Goal: Find specific page/section: Find specific page/section

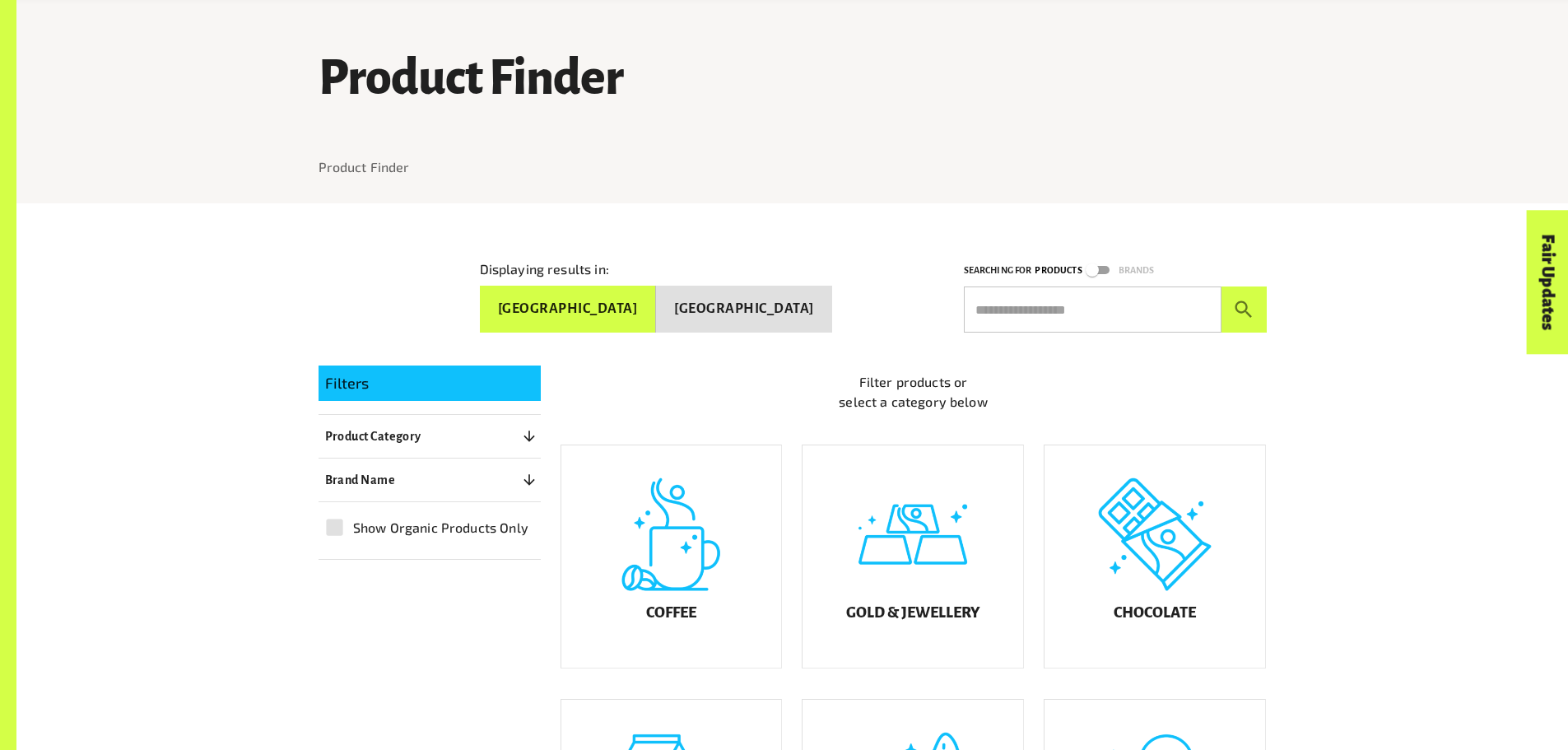
scroll to position [247, 0]
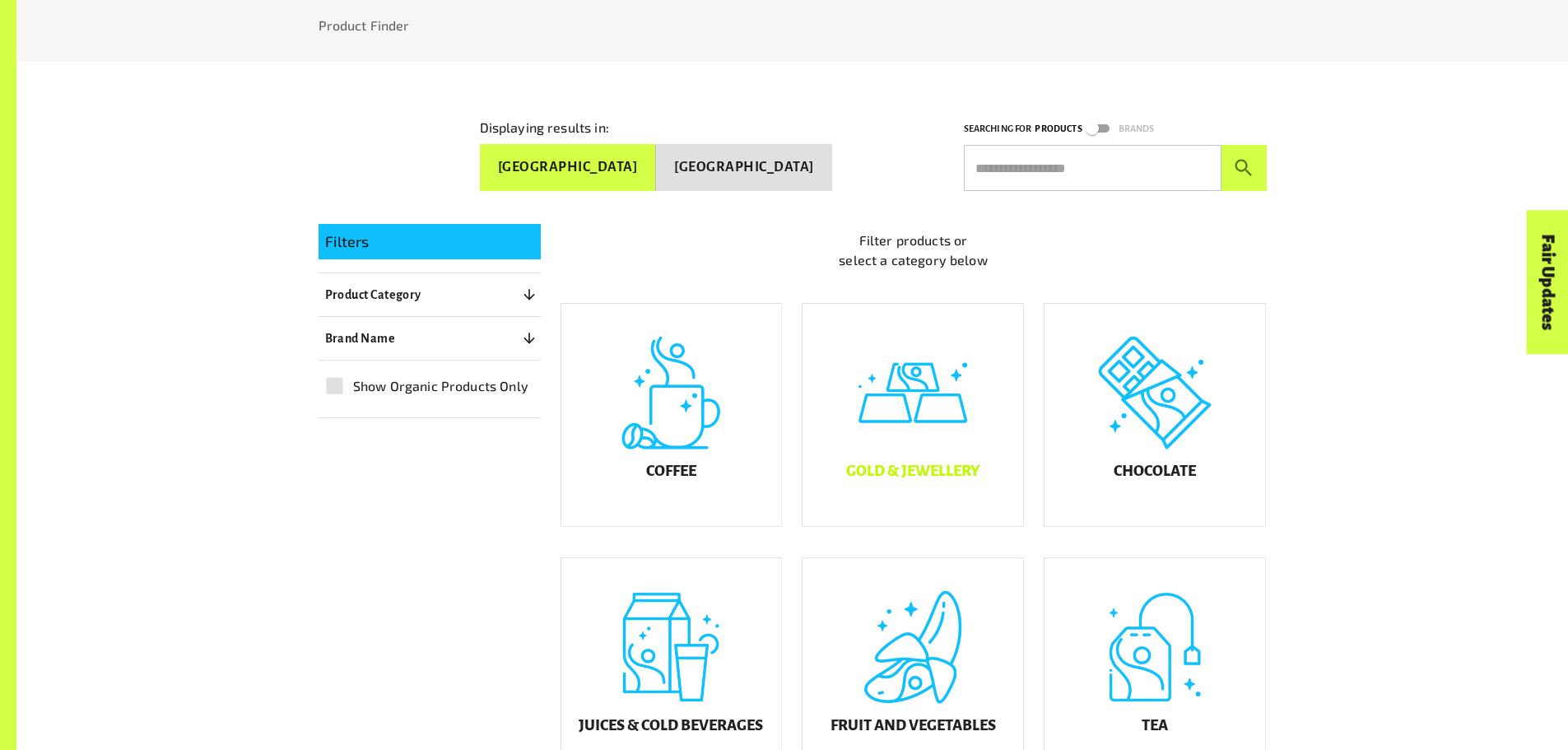
drag, startPoint x: 908, startPoint y: 314, endPoint x: 902, endPoint y: 321, distance: 9.2
click at [908, 314] on div "Gold & Jewellery" at bounding box center [902, 403] width 242 height 254
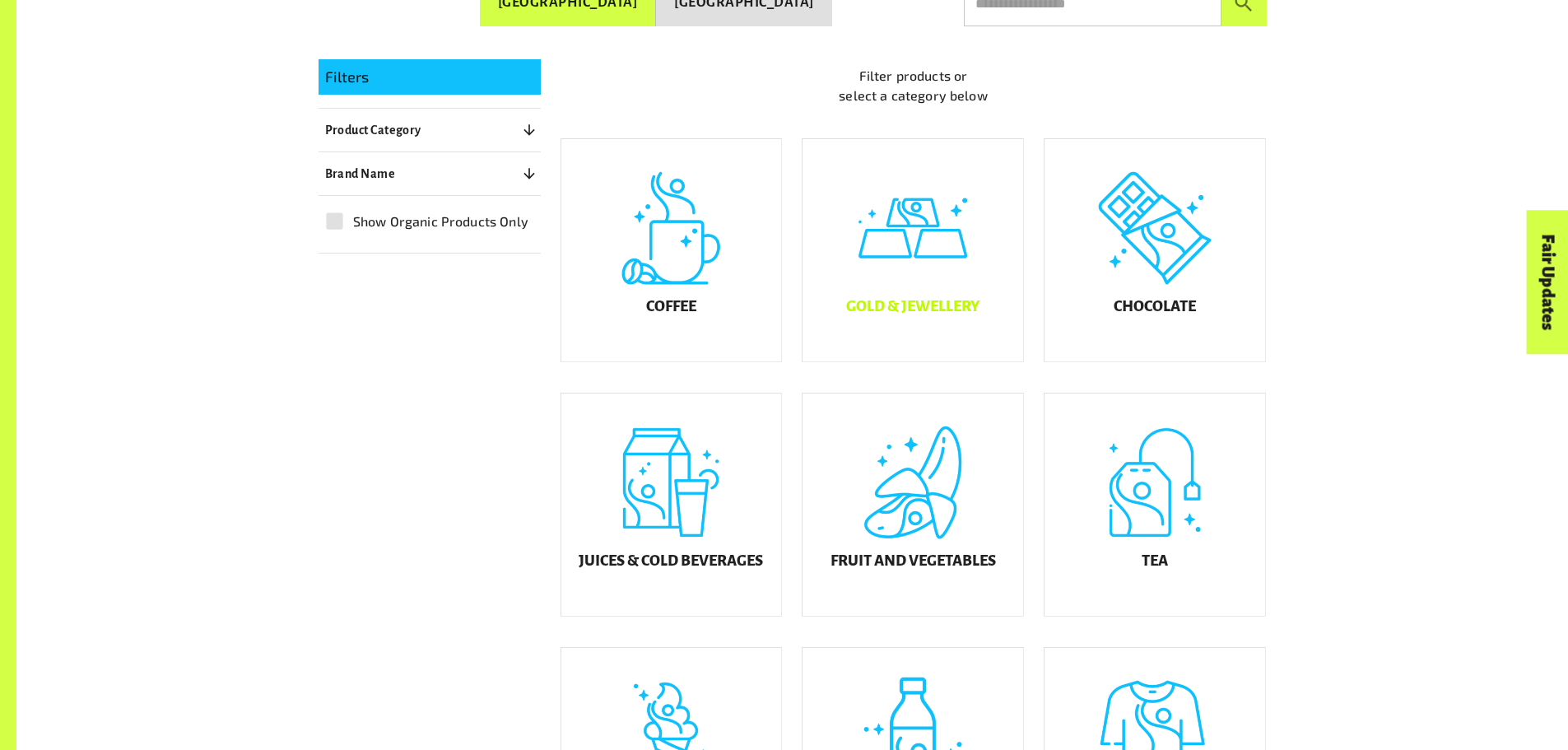
click at [932, 314] on h5 "Gold & Jewellery" at bounding box center [912, 306] width 133 height 16
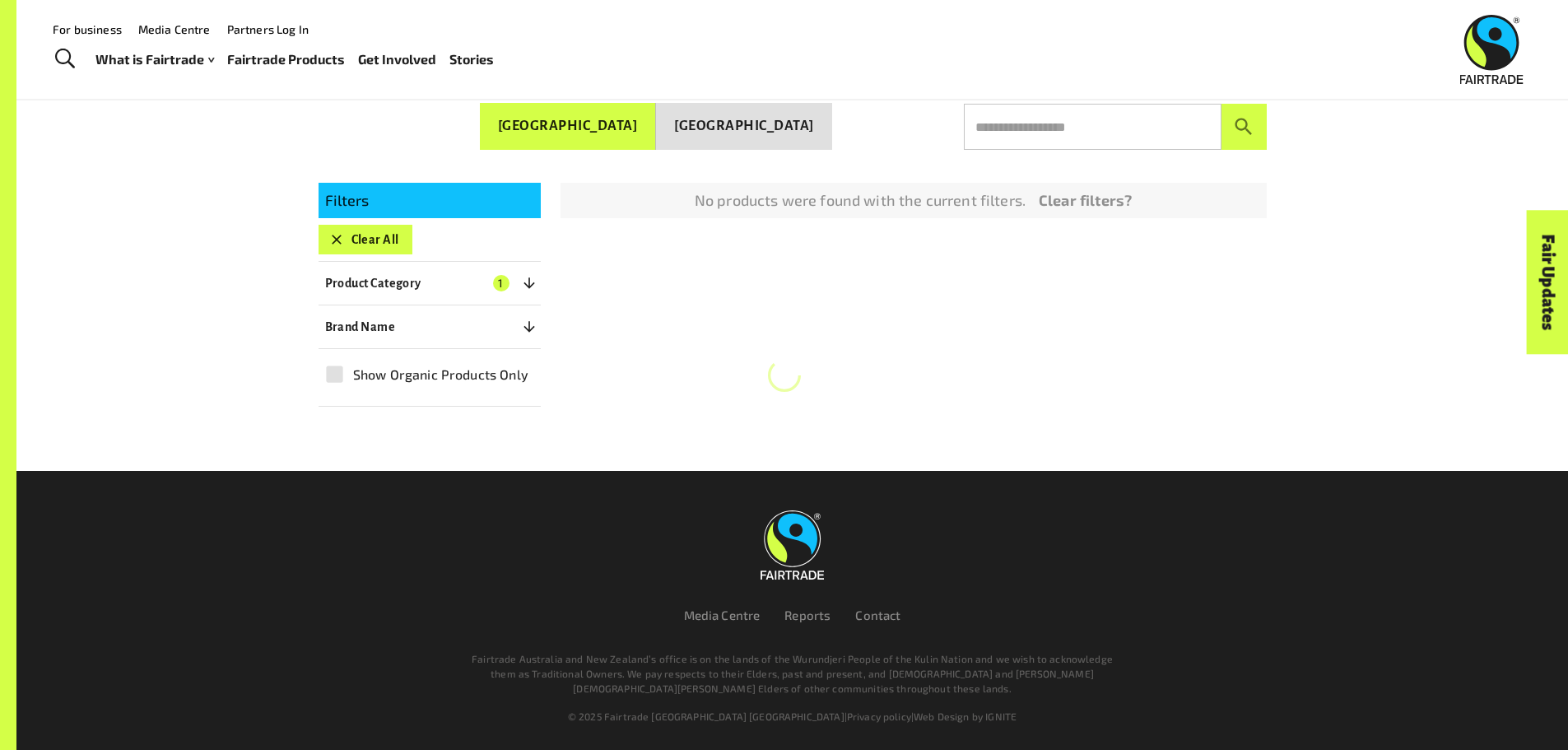
scroll to position [281, 0]
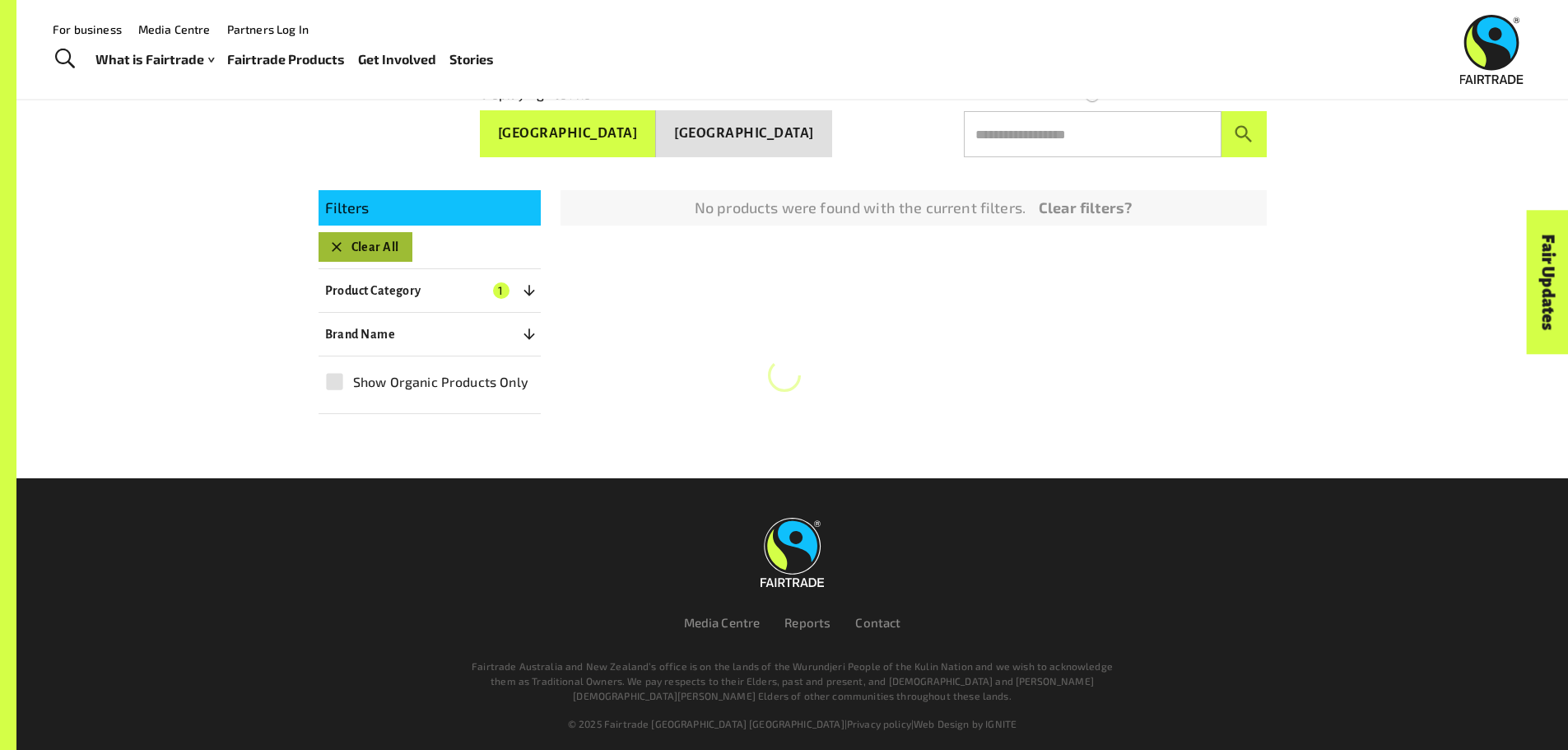
click at [334, 239] on icon "button" at bounding box center [336, 246] width 16 height 16
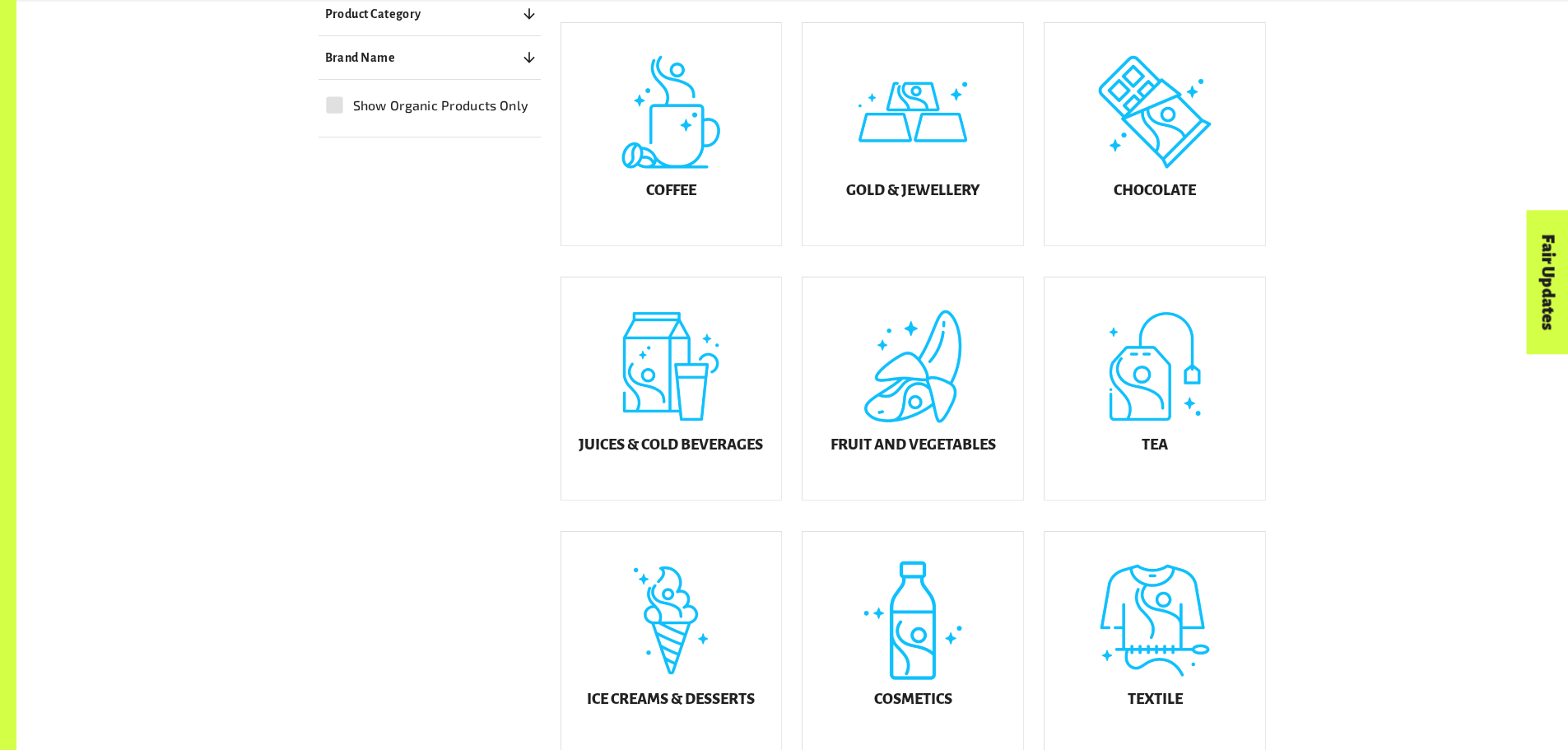
click at [655, 413] on div "Juices & Cold Beverages" at bounding box center [672, 388] width 220 height 222
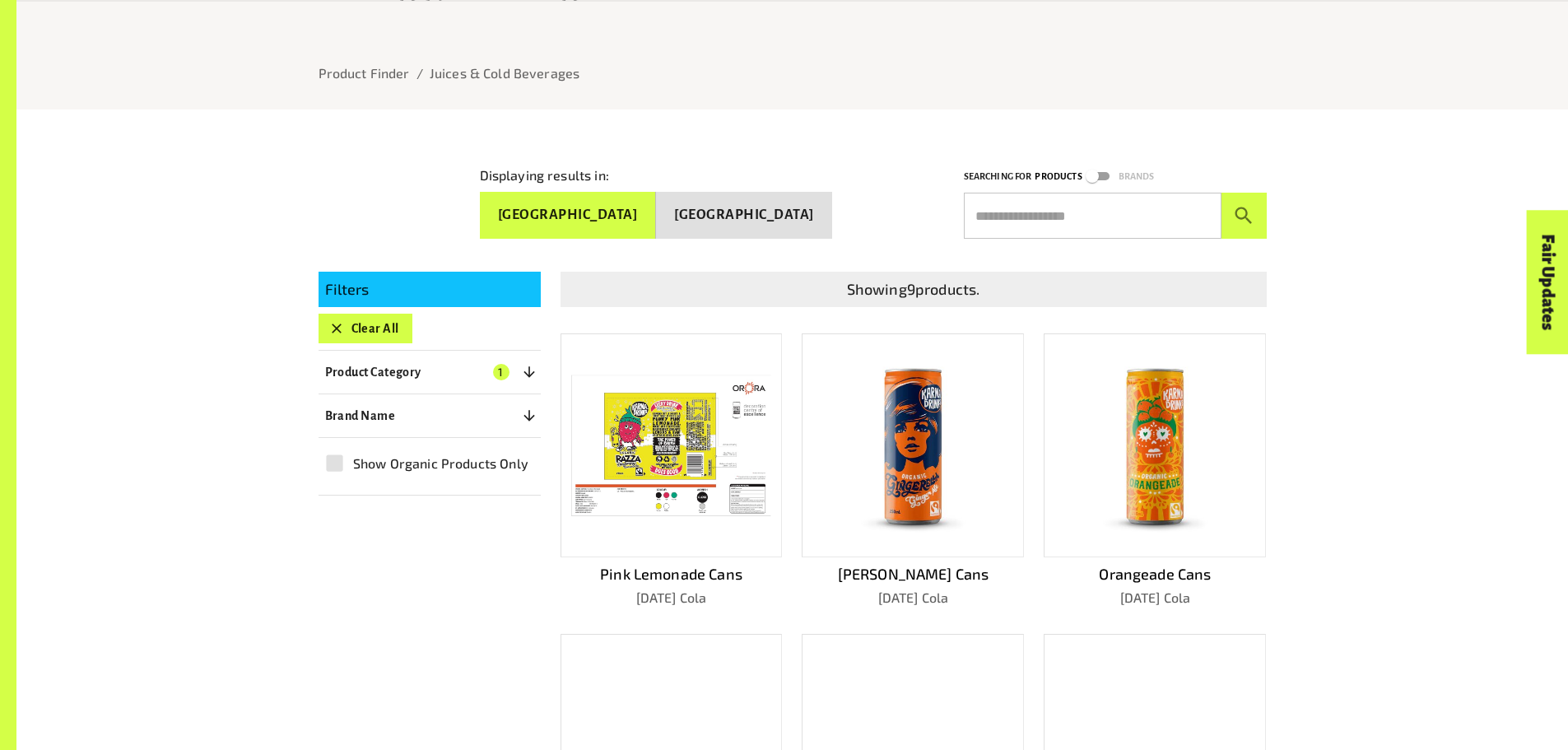
scroll to position [228, 0]
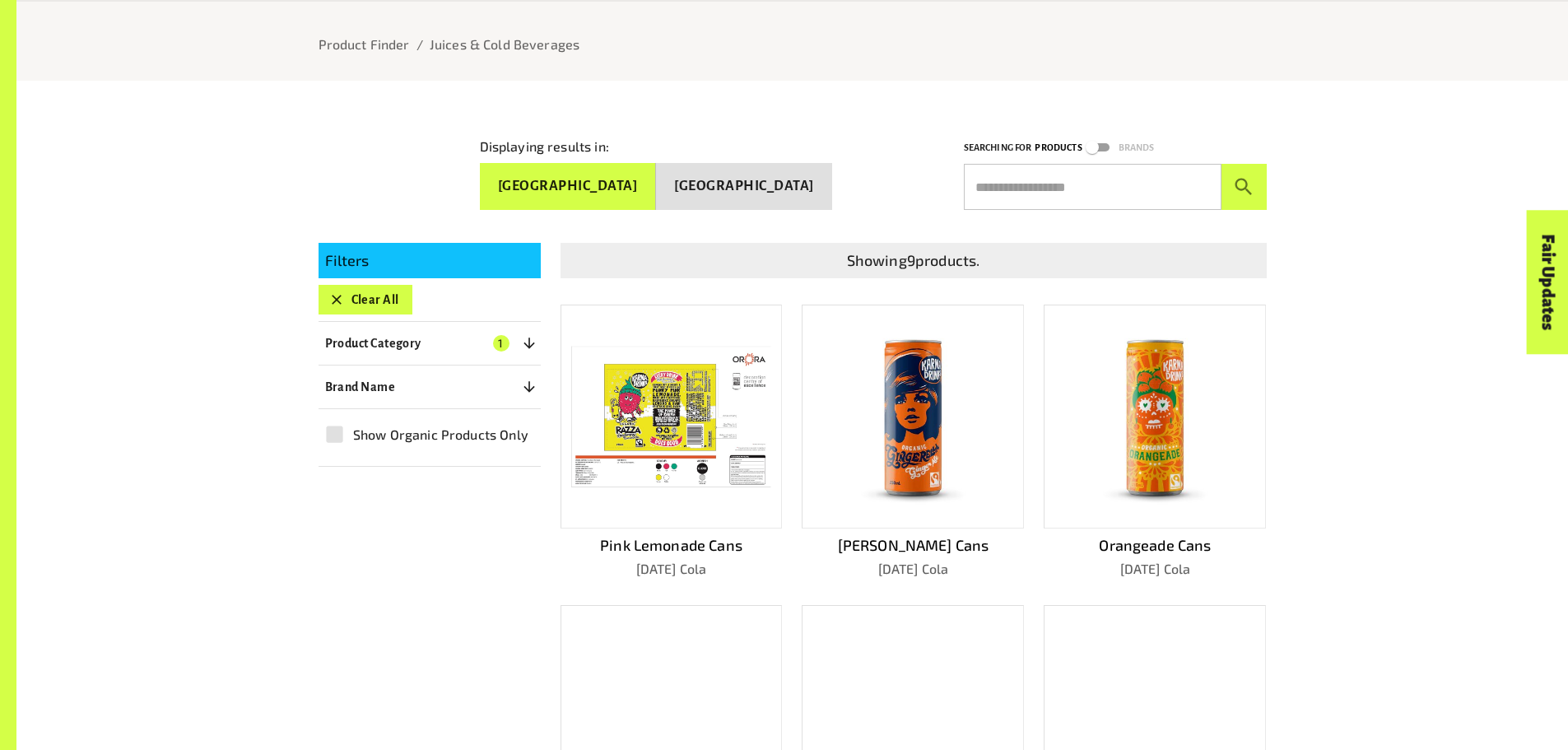
drag, startPoint x: 329, startPoint y: 295, endPoint x: 312, endPoint y: 290, distance: 17.7
click at [330, 295] on icon "button" at bounding box center [336, 299] width 16 height 16
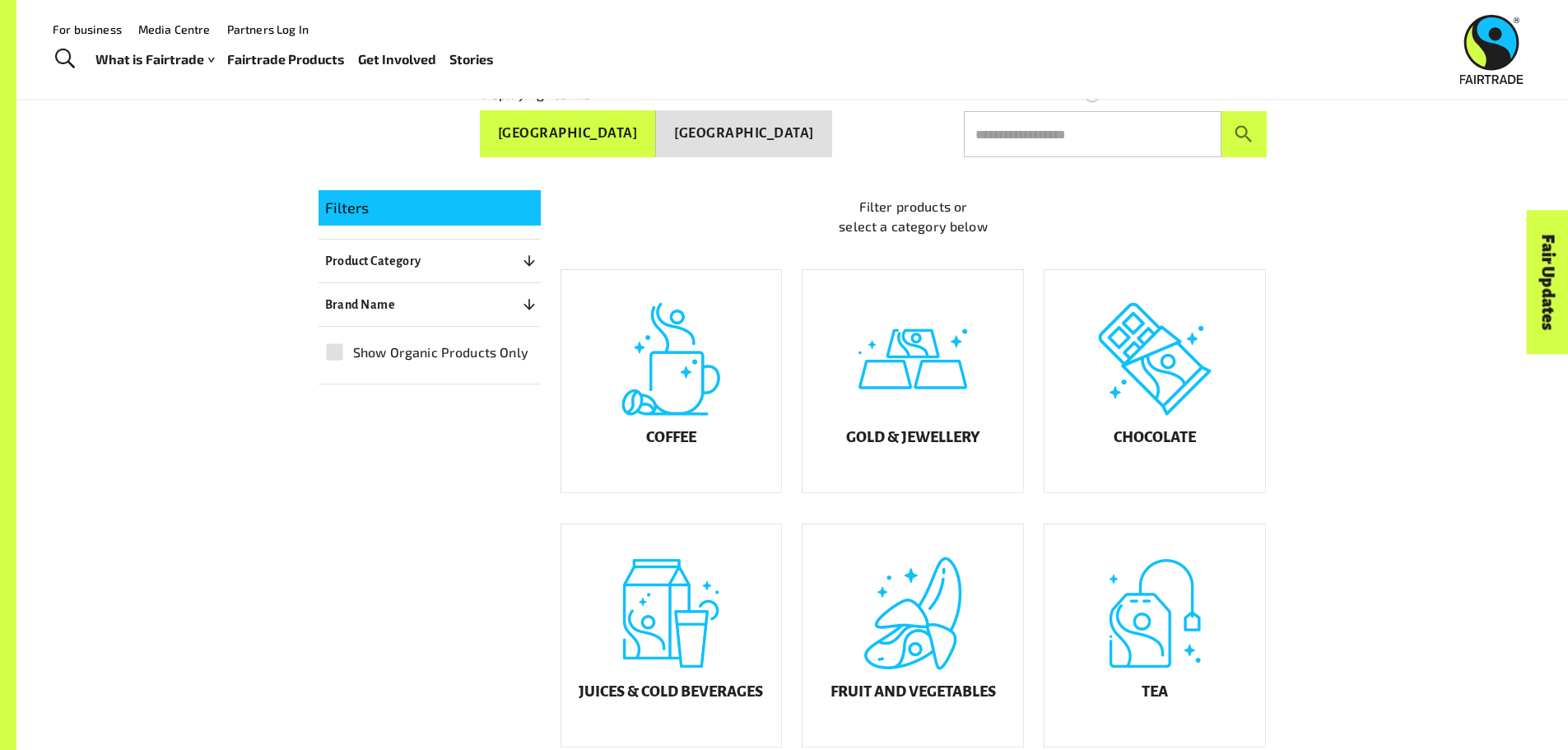
scroll to position [392, 0]
